Goal: Transaction & Acquisition: Purchase product/service

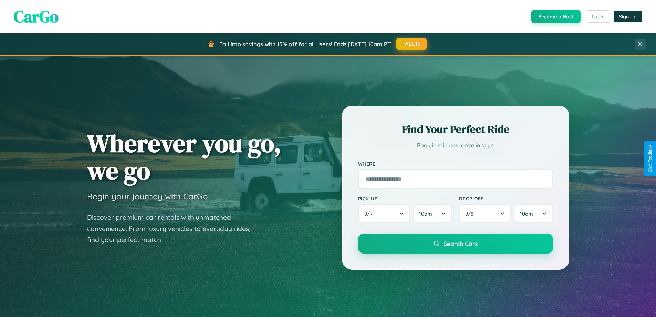
click at [412, 44] on button "FALL15" at bounding box center [411, 44] width 30 height 12
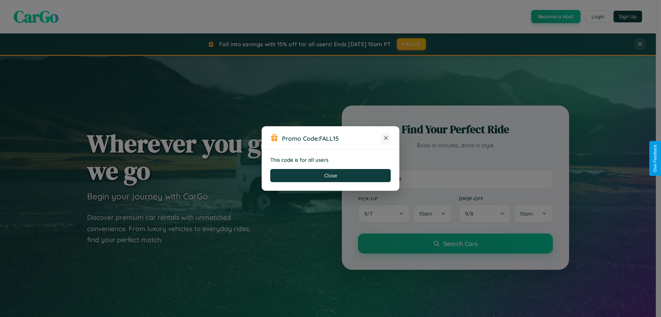
click at [386, 138] on icon at bounding box center [386, 137] width 7 height 7
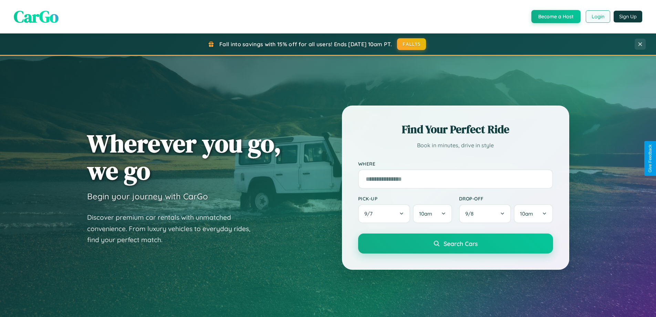
click at [598, 17] on button "Login" at bounding box center [598, 16] width 24 height 12
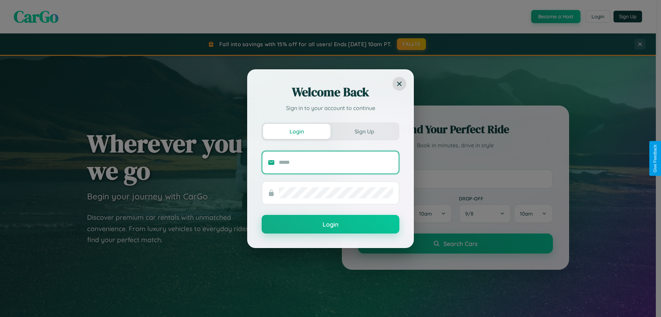
click at [336, 162] on input "text" at bounding box center [336, 162] width 114 height 11
type input "**********"
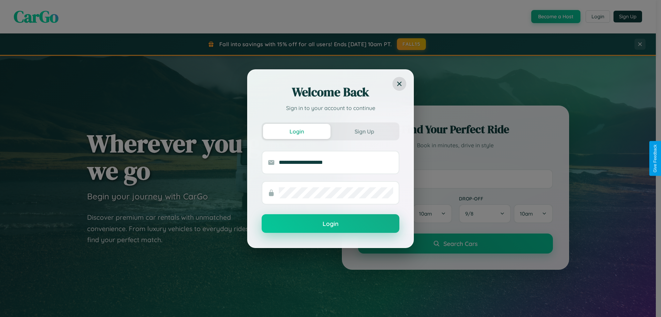
click at [331, 224] on button "Login" at bounding box center [331, 223] width 138 height 19
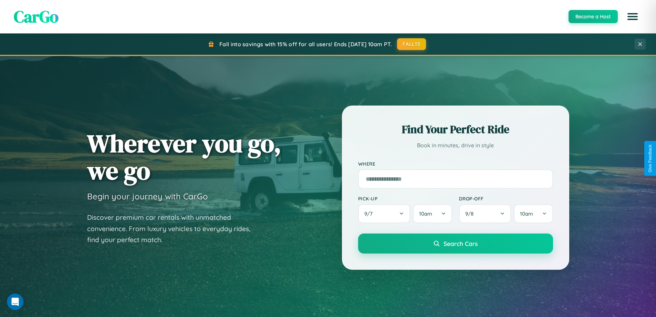
scroll to position [474, 0]
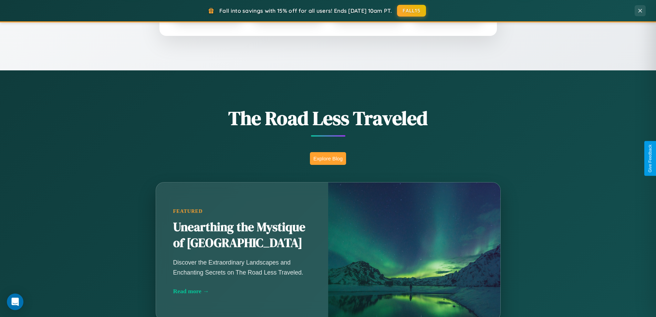
click at [328, 158] on button "Explore Blog" at bounding box center [328, 158] width 36 height 13
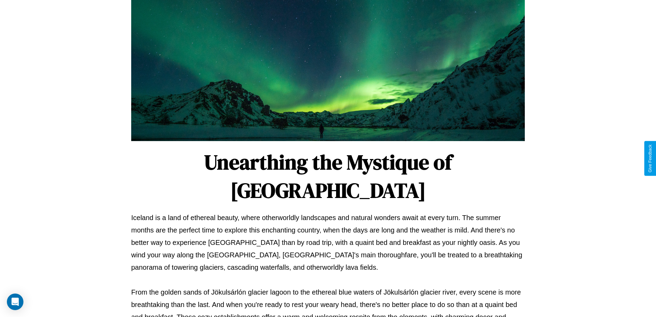
scroll to position [223, 0]
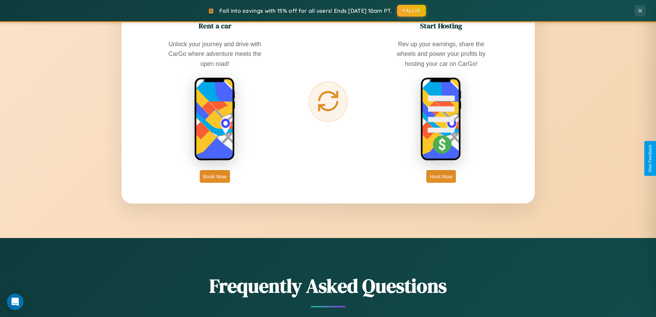
scroll to position [1107, 0]
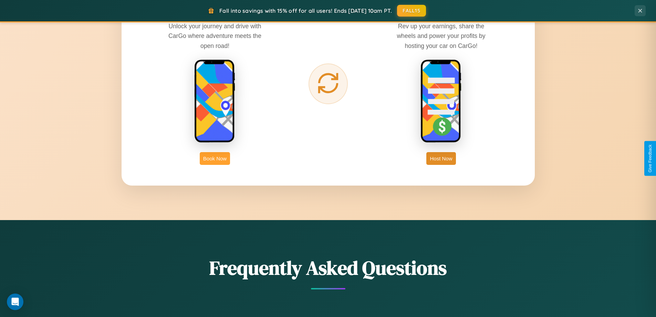
click at [215, 158] on button "Book Now" at bounding box center [215, 158] width 30 height 13
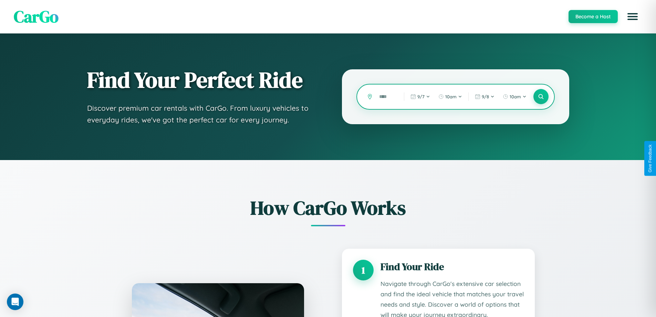
click at [386, 96] on input "text" at bounding box center [386, 97] width 21 height 12
type input "*"
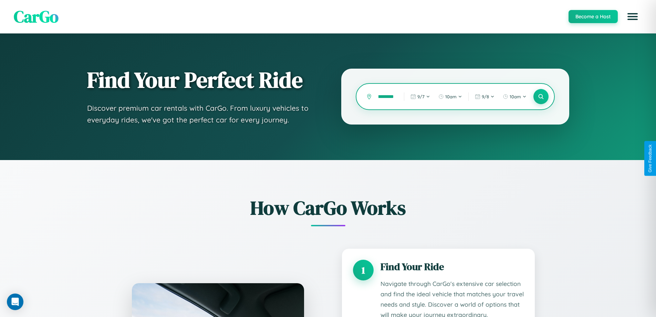
scroll to position [0, 10]
type input "********"
click at [541, 96] on icon at bounding box center [541, 96] width 7 height 7
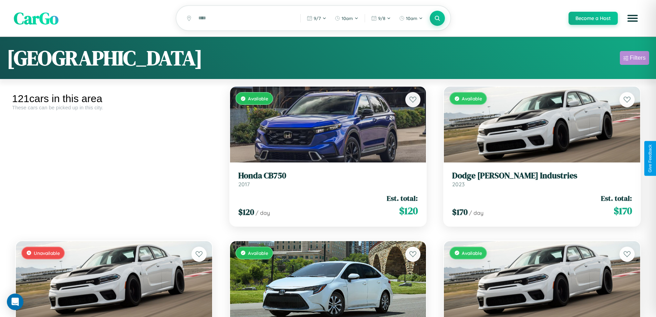
click at [634, 59] on div "Filters" at bounding box center [638, 57] width 16 height 7
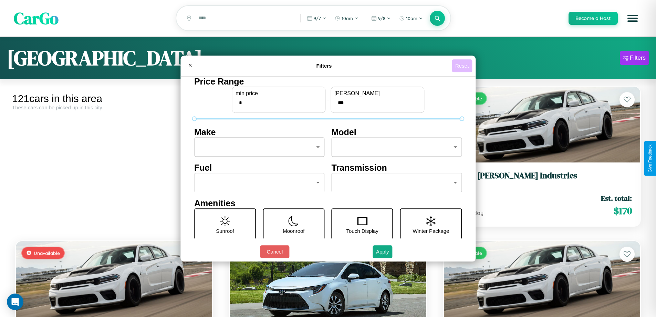
click at [463, 65] on button "Reset" at bounding box center [462, 65] width 20 height 13
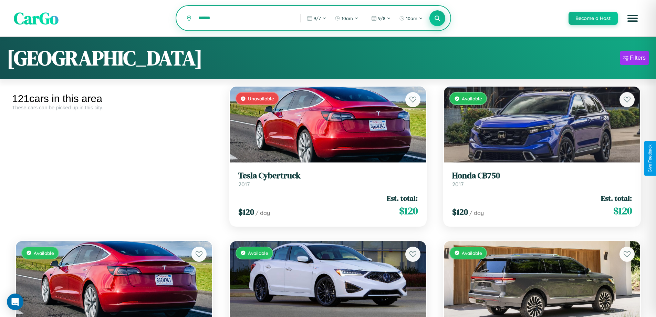
type input "******"
click at [437, 19] on icon at bounding box center [437, 18] width 7 height 7
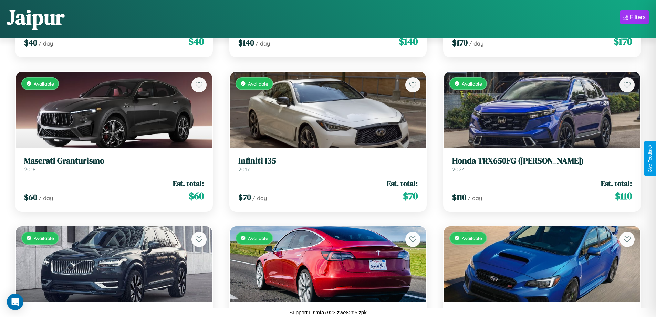
scroll to position [2873, 0]
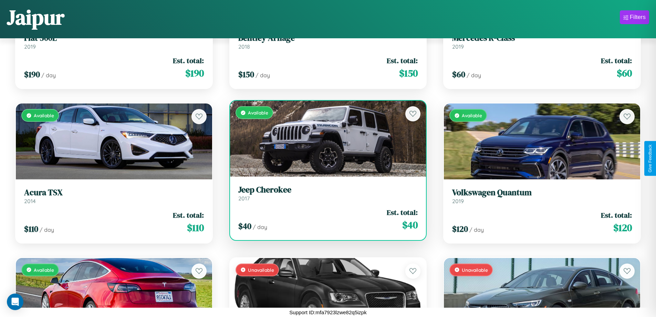
click at [325, 193] on h3 "Jeep Cherokee" at bounding box center [328, 190] width 180 height 10
